Goal: Information Seeking & Learning: Learn about a topic

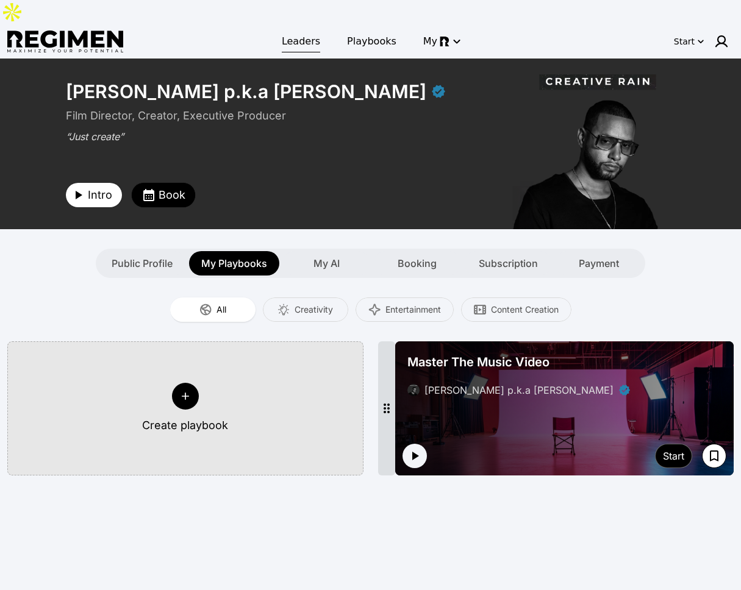
click at [304, 34] on span "Leaders" at bounding box center [301, 41] width 38 height 15
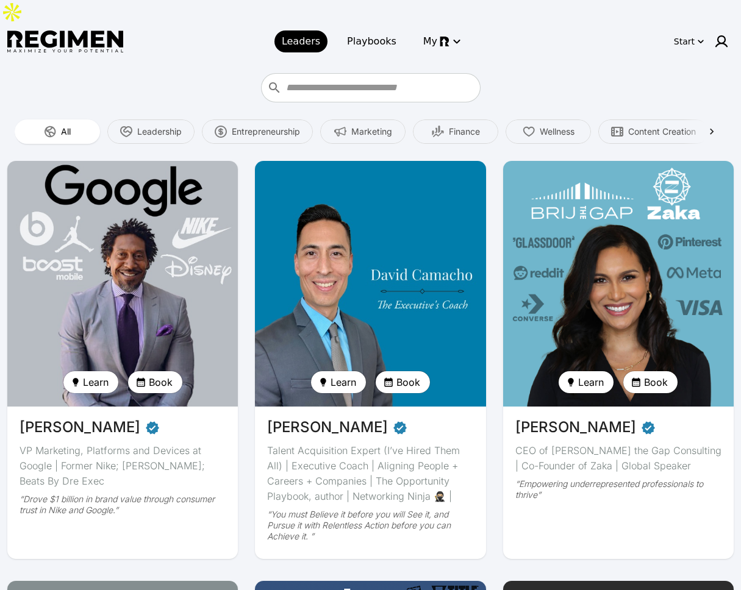
drag, startPoint x: 129, startPoint y: 251, endPoint x: 154, endPoint y: 249, distance: 25.7
click at [129, 251] on img at bounding box center [123, 283] width 238 height 253
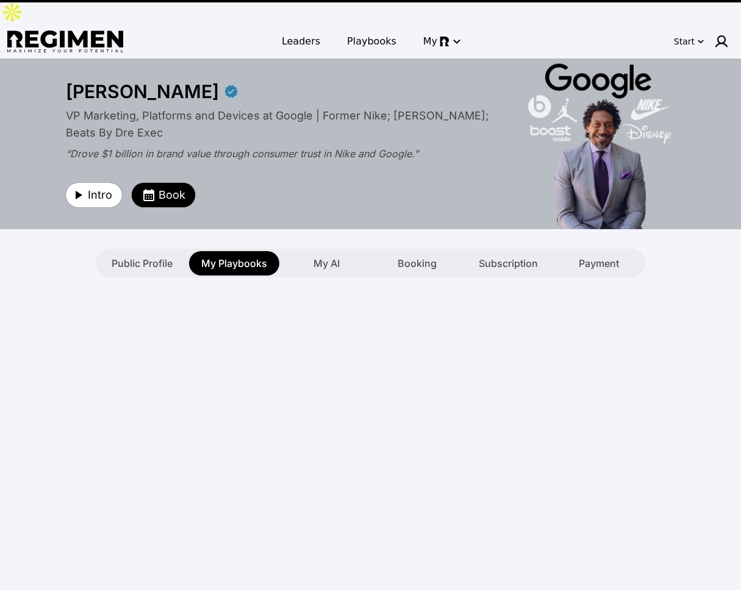
type textarea "**********"
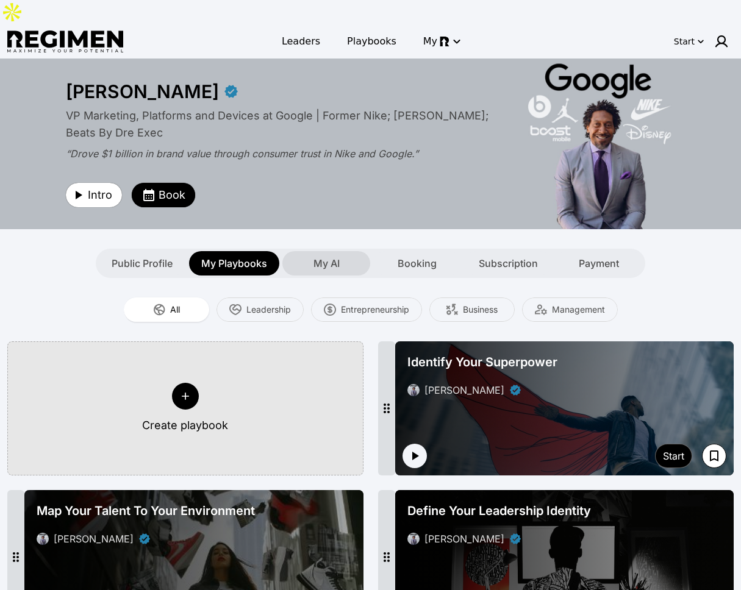
click at [337, 256] on span "My AI" at bounding box center [326, 263] width 26 height 15
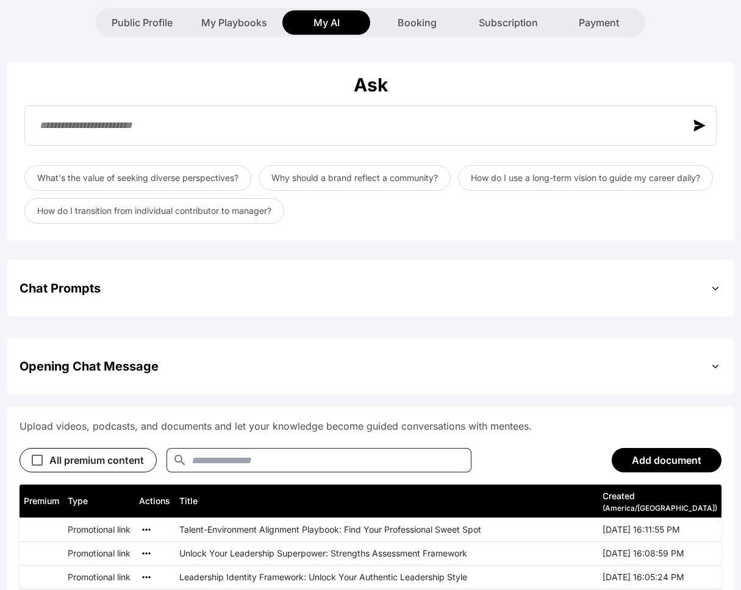
scroll to position [323, 0]
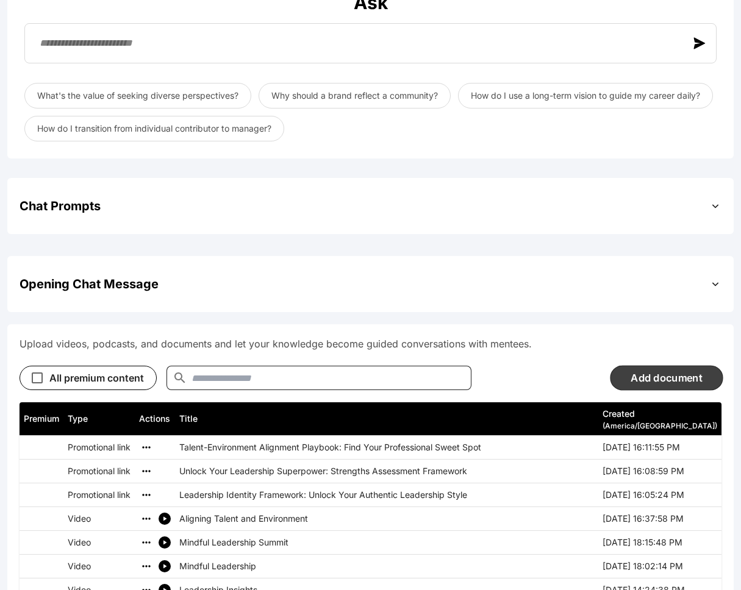
click at [655, 365] on button "Add document" at bounding box center [666, 377] width 113 height 25
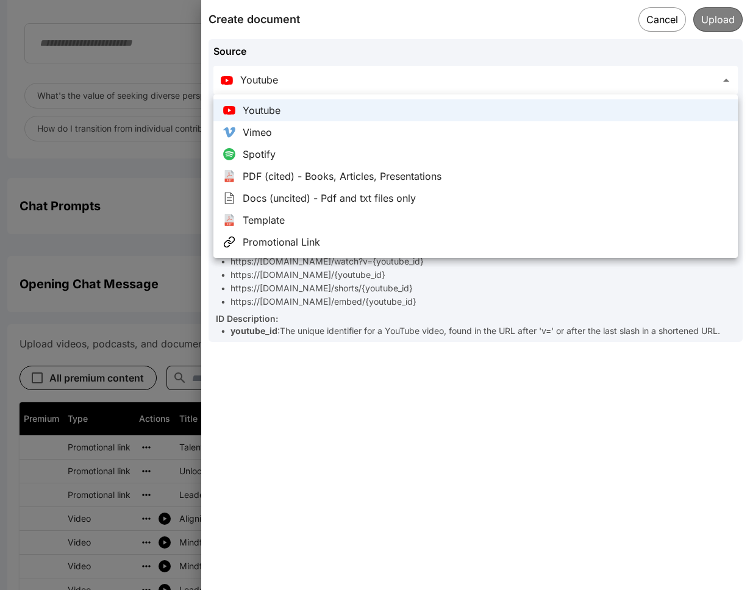
click at [527, 257] on ul "Youtube Vimeo Spotify PDF (cited) - Books, Articles, Presentations Docs (uncite…" at bounding box center [475, 176] width 524 height 163
click at [573, 291] on div at bounding box center [375, 295] width 750 height 590
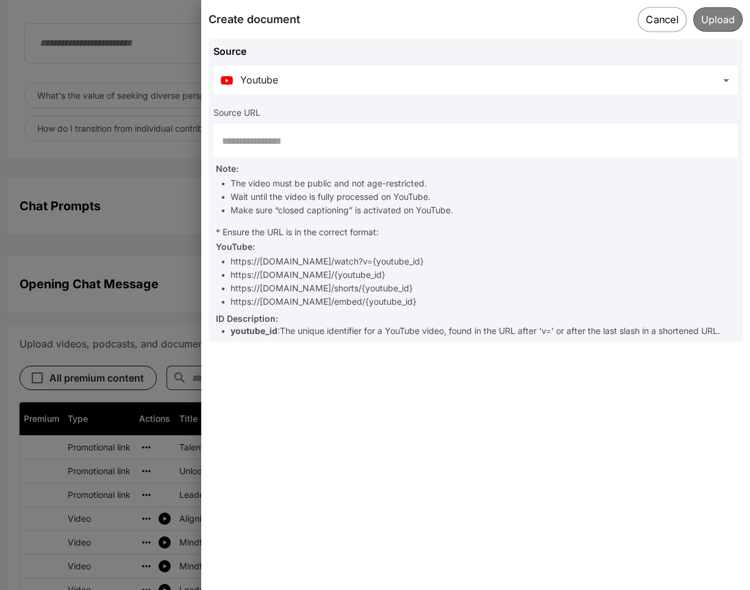
click at [672, 25] on button "Cancel" at bounding box center [662, 19] width 49 height 25
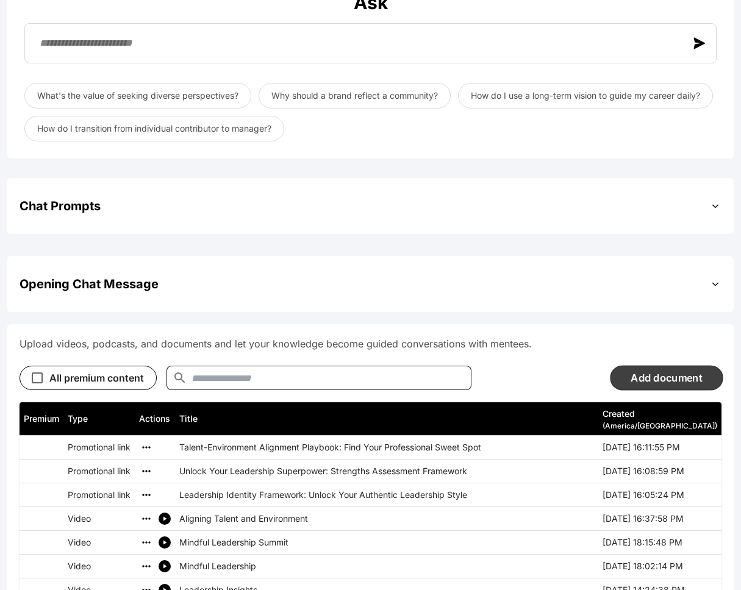
click at [671, 365] on button "Add document" at bounding box center [666, 377] width 113 height 25
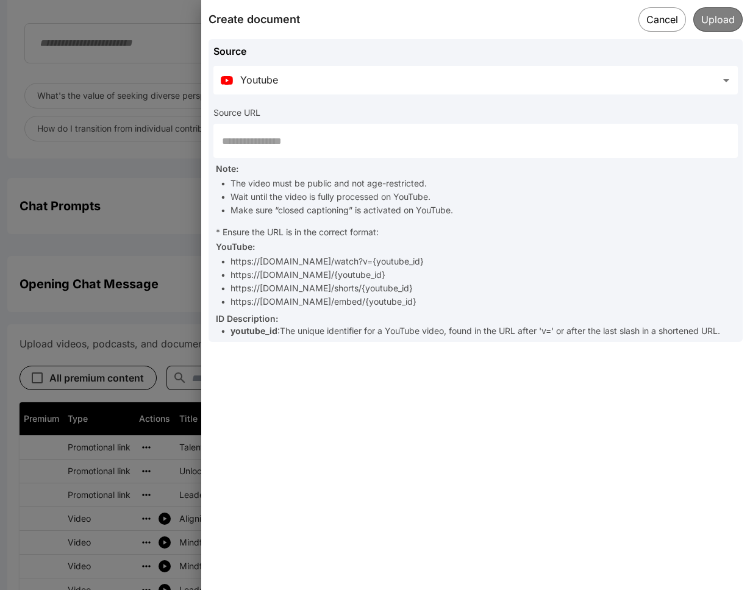
click at [658, 23] on button "Cancel" at bounding box center [662, 19] width 48 height 24
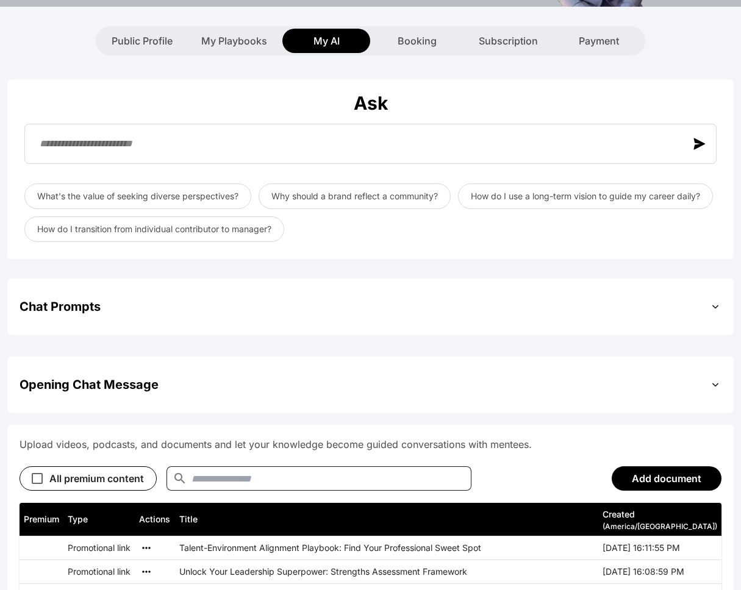
scroll to position [494, 0]
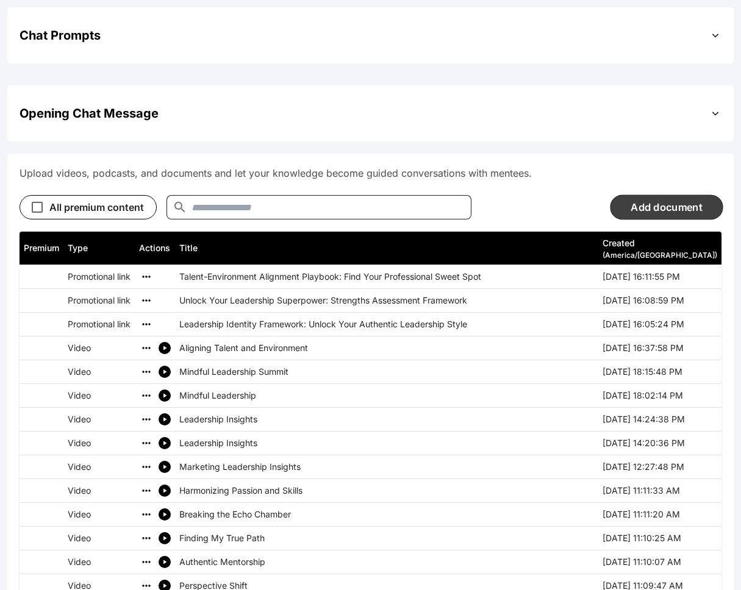
click at [630, 194] on button "Add document" at bounding box center [666, 206] width 113 height 25
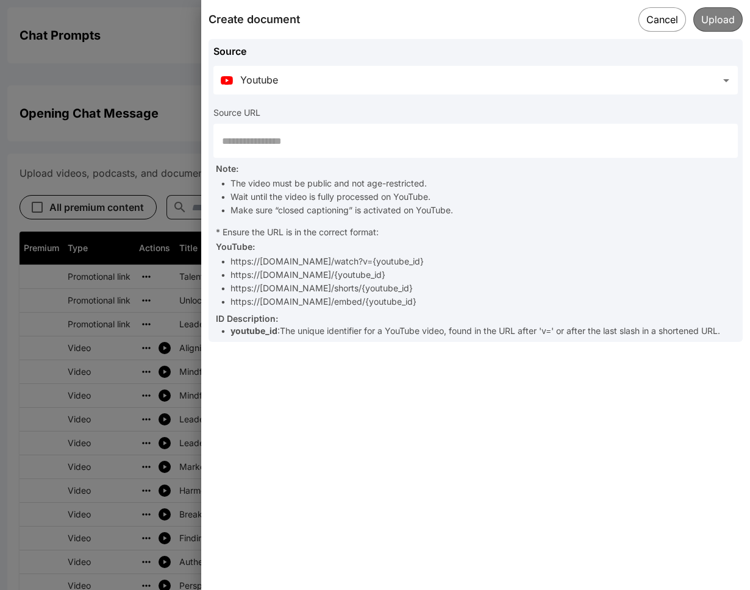
click at [521, 80] on body "**********" at bounding box center [375, 557] width 750 height 2102
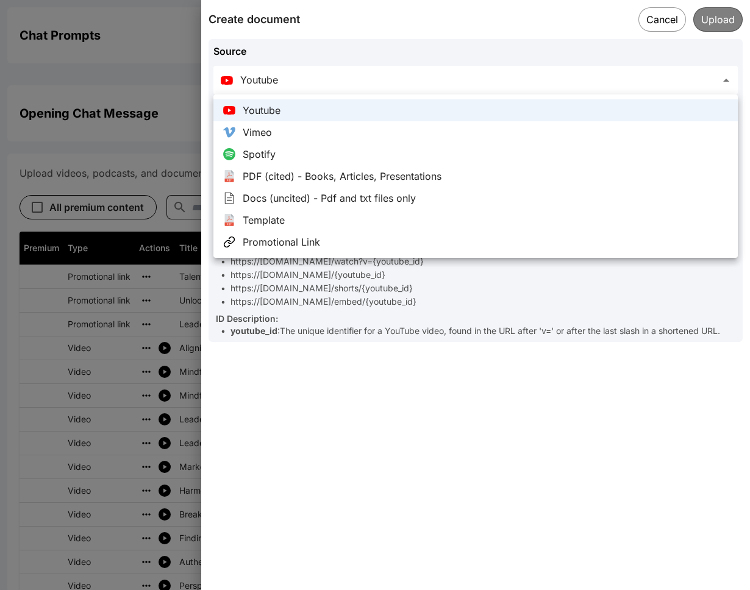
click at [666, 24] on div at bounding box center [375, 295] width 750 height 590
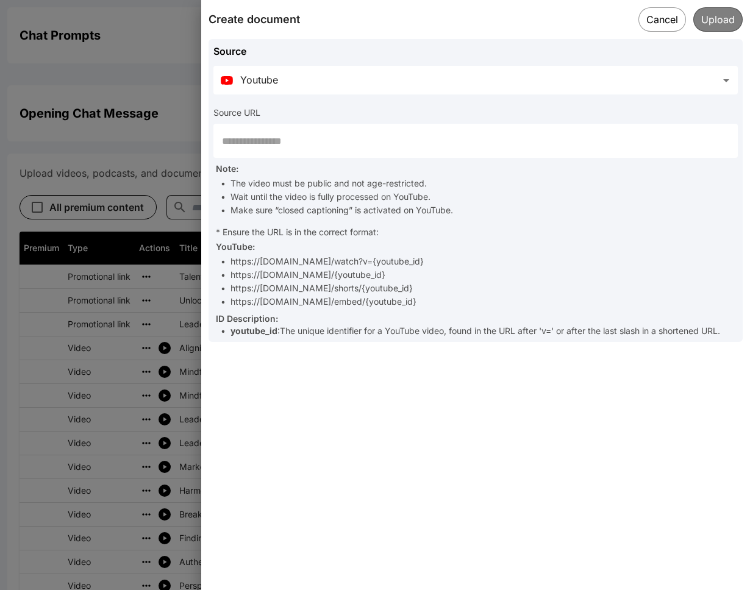
click at [665, 23] on button "Cancel" at bounding box center [662, 19] width 48 height 24
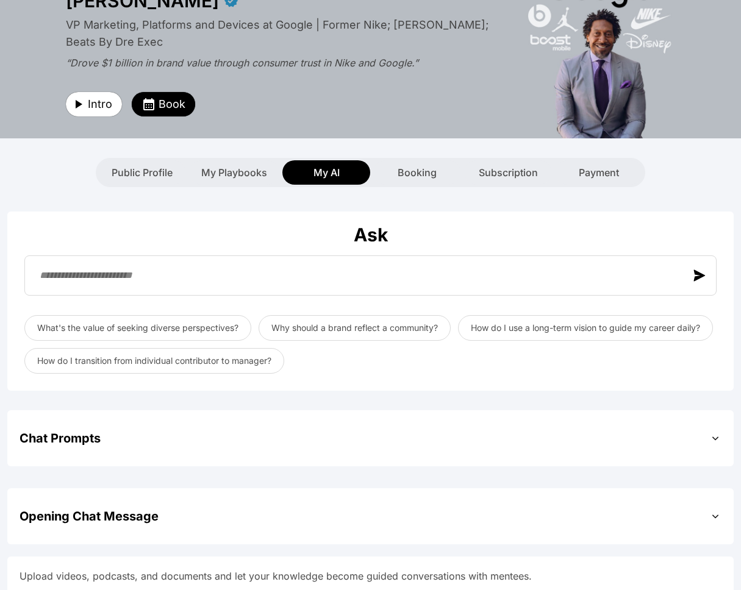
scroll to position [0, 0]
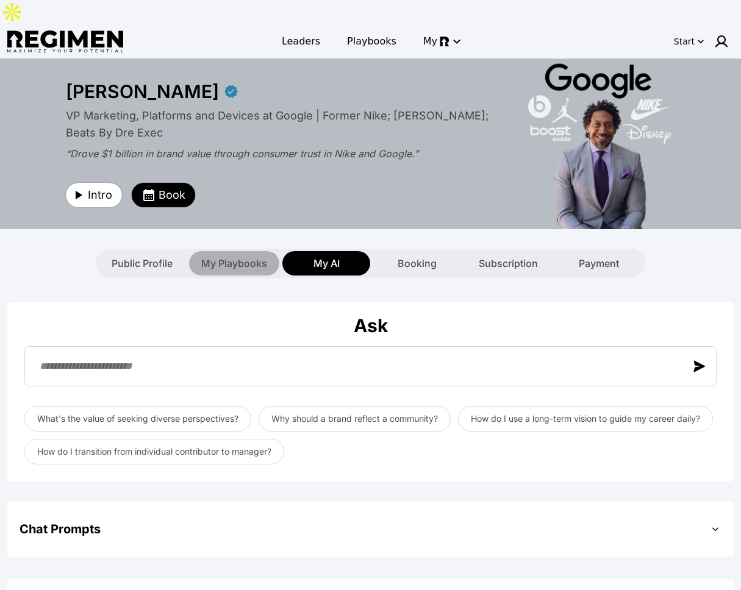
click at [235, 256] on span "My Playbooks" at bounding box center [234, 263] width 66 height 15
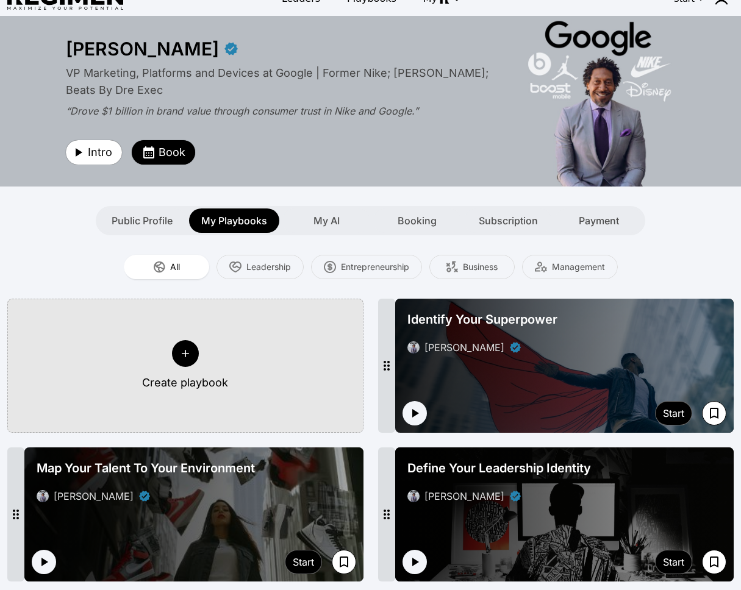
scroll to position [110, 0]
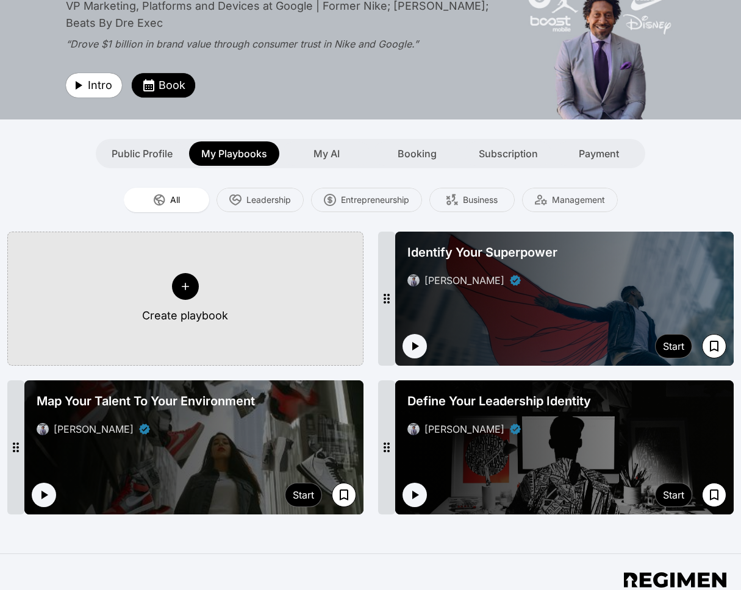
click at [194, 273] on div at bounding box center [185, 286] width 27 height 27
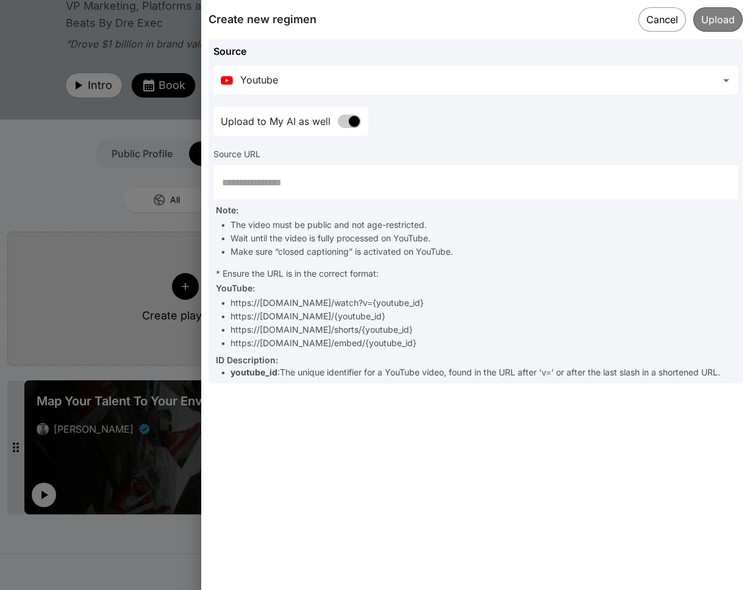
drag, startPoint x: 652, startPoint y: 22, endPoint x: 648, endPoint y: 27, distance: 7.0
click at [652, 22] on button "Cancel" at bounding box center [662, 19] width 48 height 24
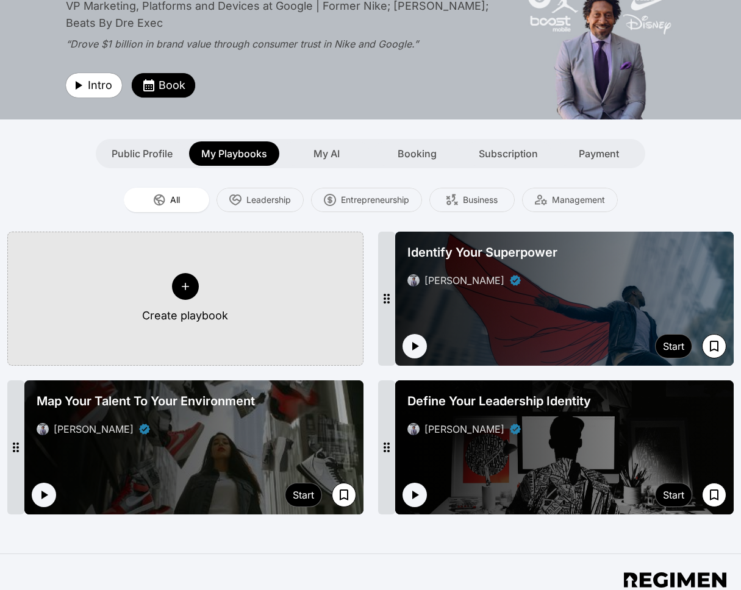
click at [537, 246] on div "Identify Your Superpower [PERSON_NAME]" at bounding box center [564, 266] width 324 height 54
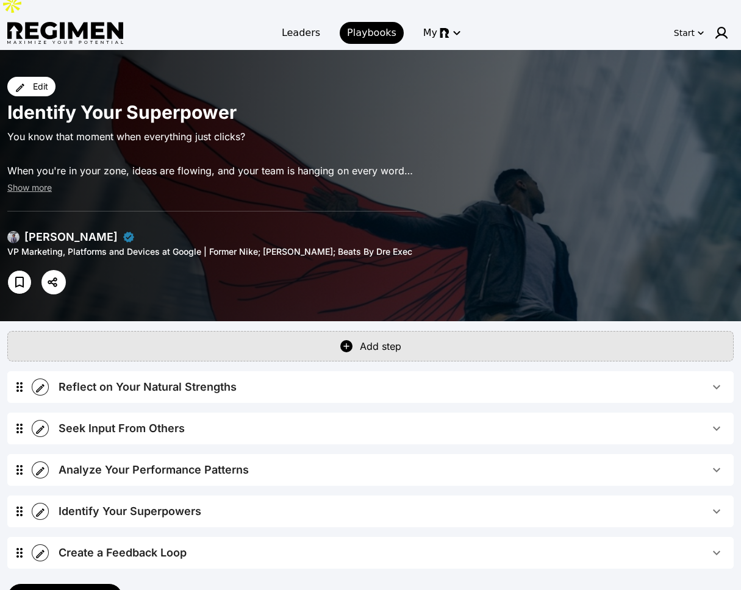
scroll to position [149, 0]
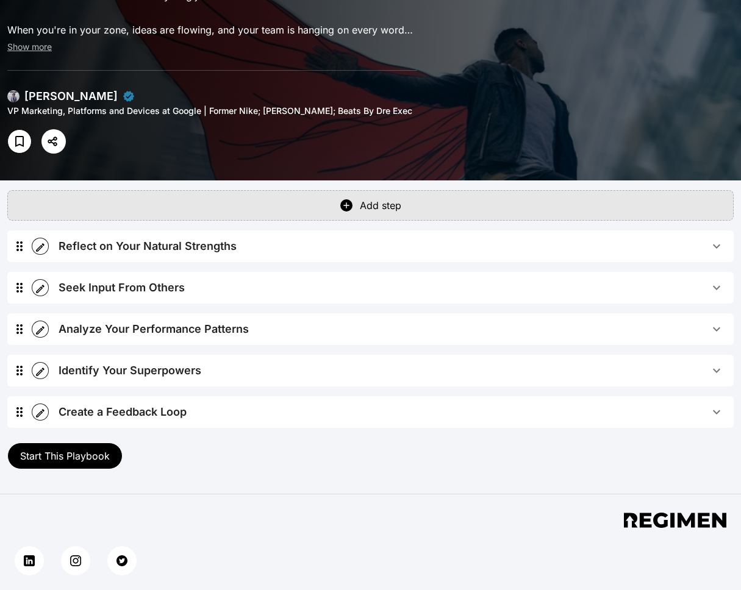
click at [291, 238] on span "Reflect on Your Natural Strengths" at bounding box center [384, 246] width 651 height 17
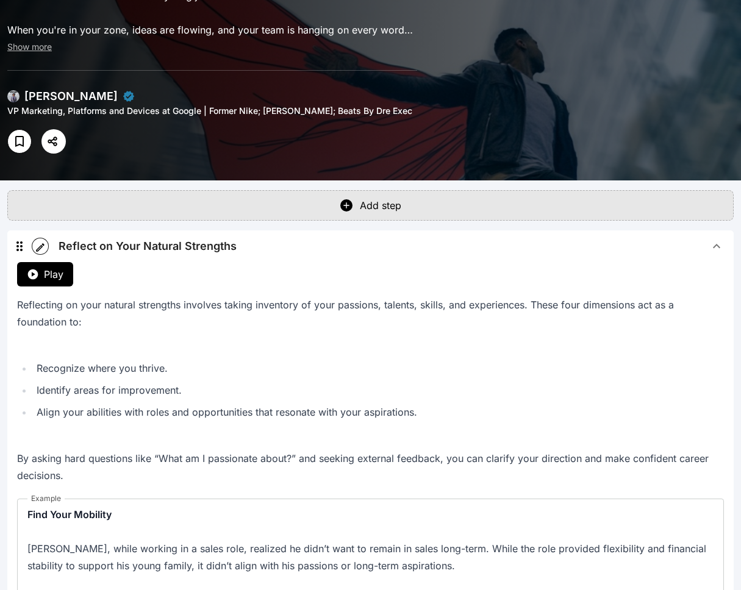
click at [50, 230] on button "Reflect on Your Natural Strengths" at bounding box center [391, 246] width 685 height 32
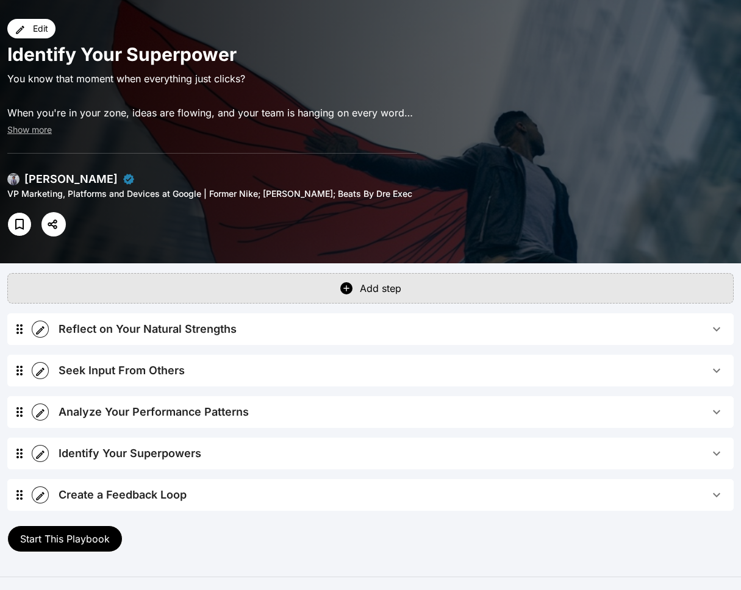
scroll to position [0, 0]
